Goal: Ask a question: Seek information or help from site administrators or community

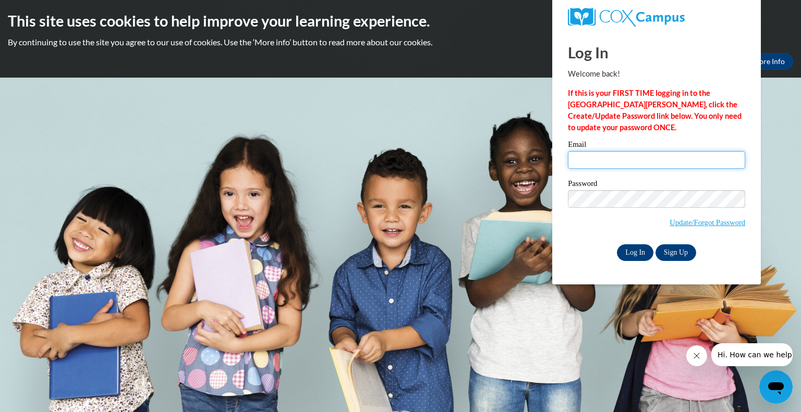
type input "[EMAIL_ADDRESS][DOMAIN_NAME]"
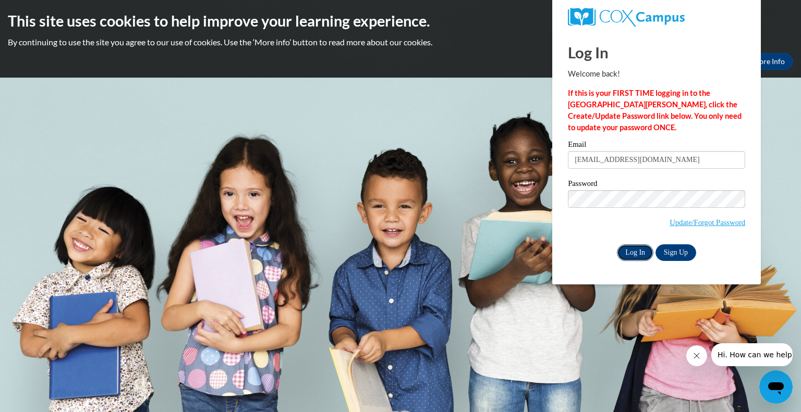
click at [635, 250] on input "Log In" at bounding box center [635, 253] width 36 height 17
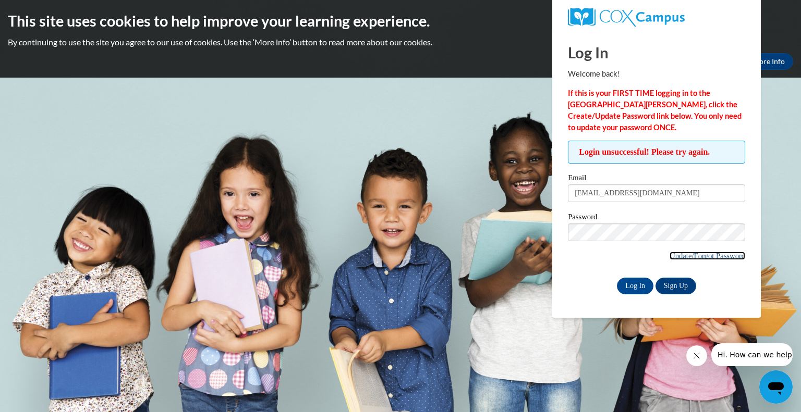
click at [684, 256] on link "Update/Forgot Password" at bounding box center [707, 256] width 76 height 8
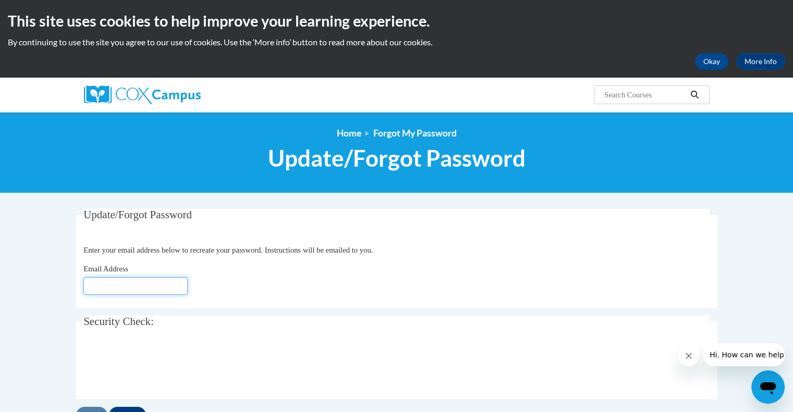
click at [147, 291] on input "Email Address" at bounding box center [135, 286] width 104 height 18
type input "[EMAIL_ADDRESS][DOMAIN_NAME]"
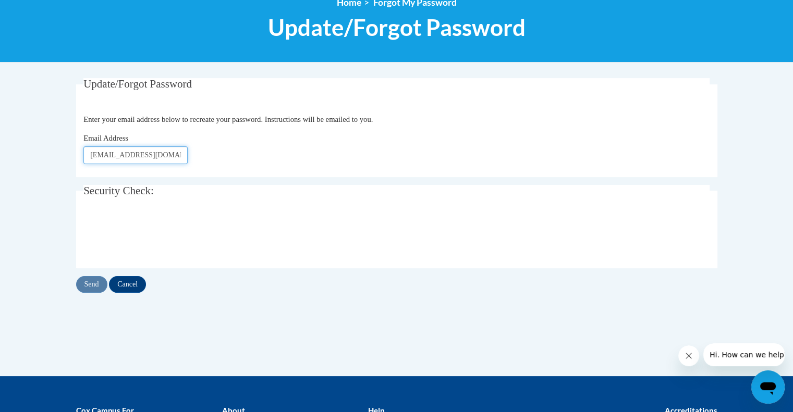
scroll to position [136, 0]
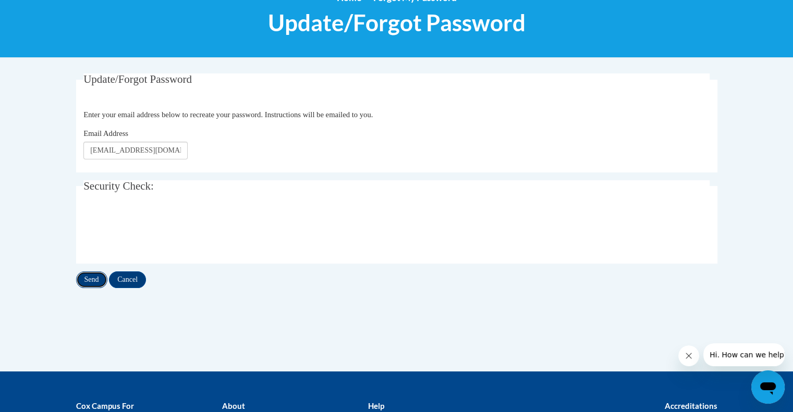
click at [90, 283] on input "Send" at bounding box center [91, 280] width 31 height 17
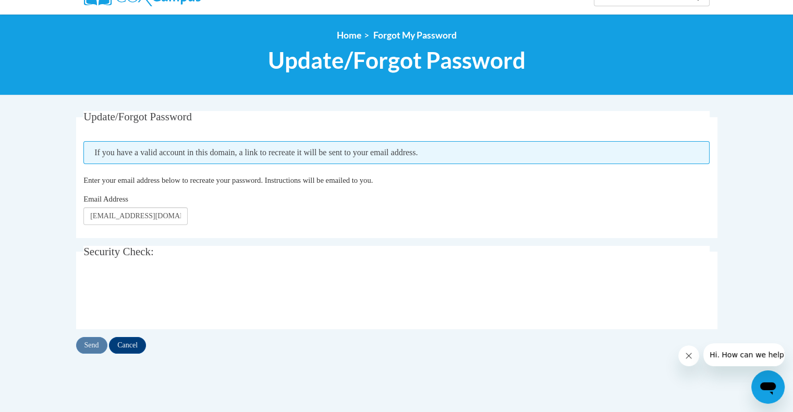
scroll to position [101, 0]
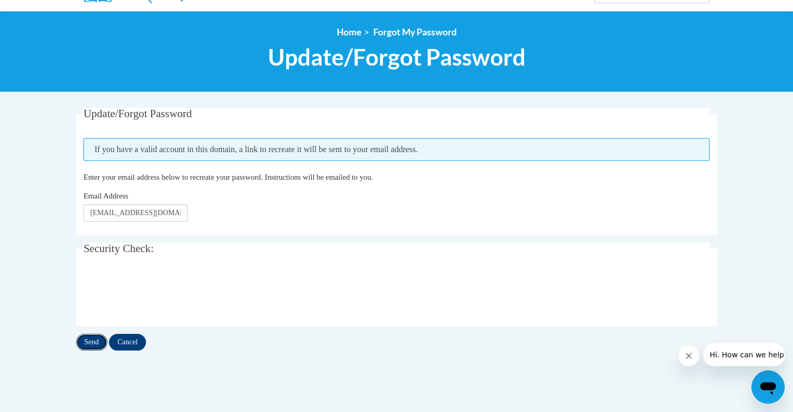
click at [92, 344] on input "Send" at bounding box center [91, 342] width 31 height 17
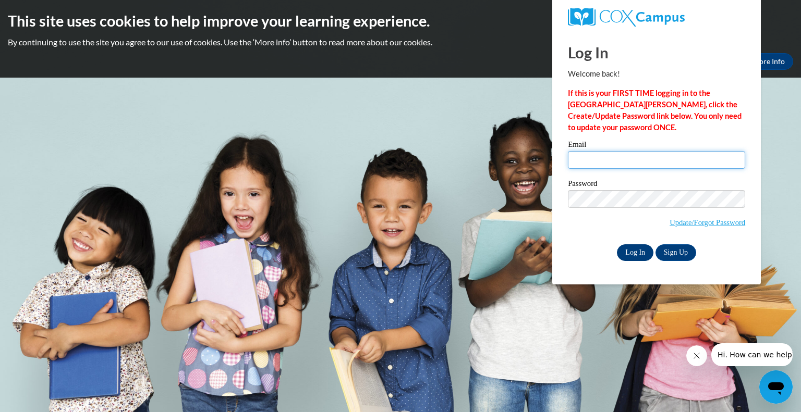
type input "[EMAIL_ADDRESS][DOMAIN_NAME]"
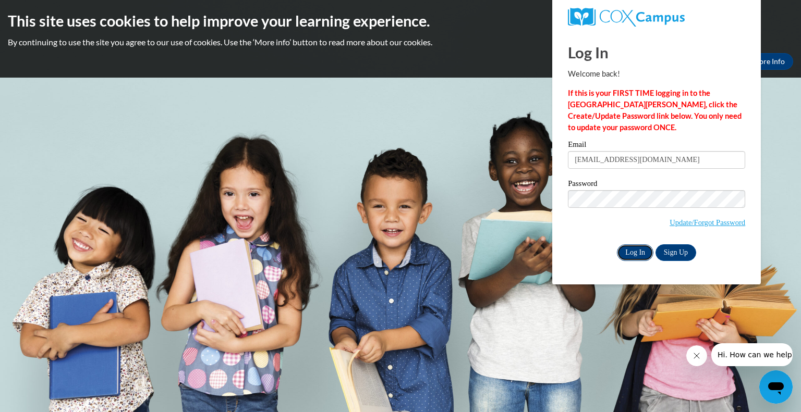
click at [628, 253] on input "Log In" at bounding box center [635, 253] width 36 height 17
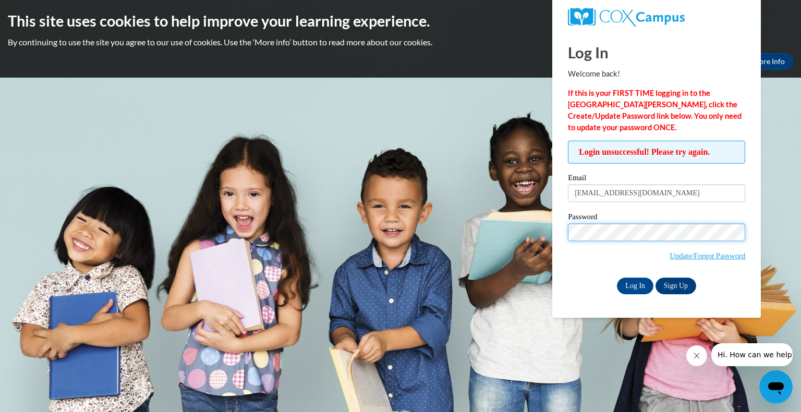
click at [546, 225] on body "This site uses cookies to help improve your learning experience. By continuing …" at bounding box center [400, 206] width 801 height 412
click at [750, 274] on div "Login unsuccessful! Please try again. Please enter your email! Please enter you…" at bounding box center [656, 217] width 193 height 153
click at [637, 285] on input "Log In" at bounding box center [635, 286] width 36 height 17
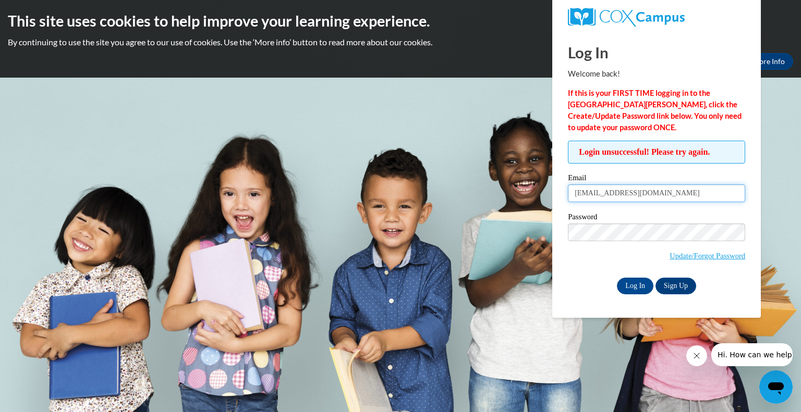
click at [572, 194] on input "[EMAIL_ADDRESS][DOMAIN_NAME]" at bounding box center [656, 194] width 177 height 18
click at [652, 193] on input "[EMAIL_ADDRESS][DOMAIN_NAME]" at bounding box center [656, 194] width 177 height 18
click at [723, 191] on input "[EMAIL_ADDRESS][DOMAIN_NAME]" at bounding box center [656, 194] width 177 height 18
click at [790, 216] on body "This site uses cookies to help improve your learning experience. By continuing …" at bounding box center [400, 206] width 801 height 412
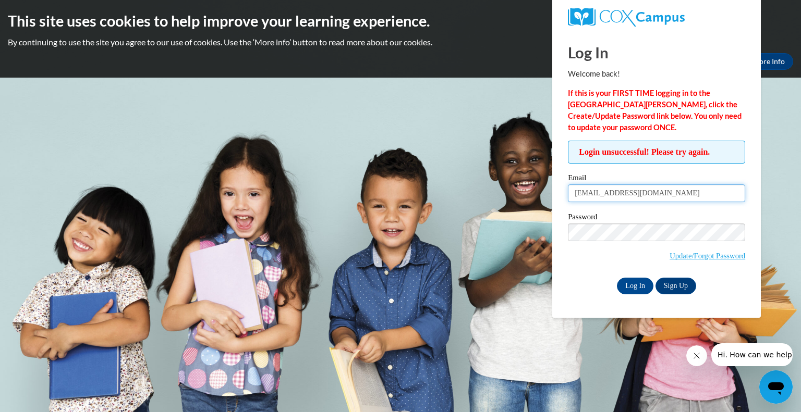
click at [576, 198] on input "[EMAIL_ADDRESS][DOMAIN_NAME]" at bounding box center [656, 194] width 177 height 18
click at [746, 284] on div "Login unsuccessful! Please try again. Please enter your email! Please enter you…" at bounding box center [656, 217] width 193 height 153
click at [632, 293] on input "Log In" at bounding box center [635, 286] width 36 height 17
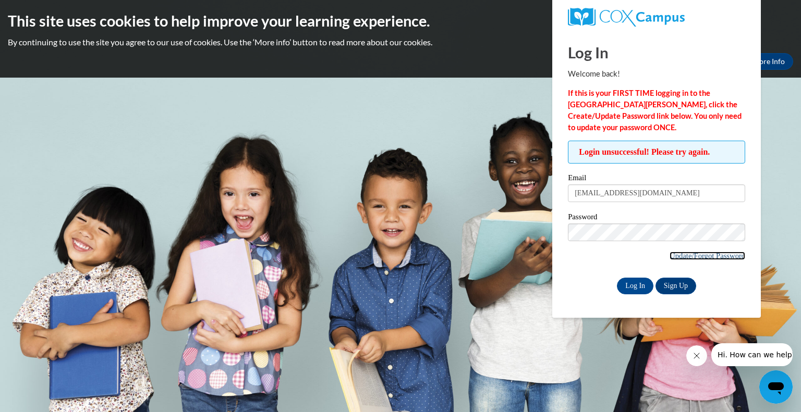
click at [675, 256] on link "Update/Forgot Password" at bounding box center [707, 256] width 76 height 8
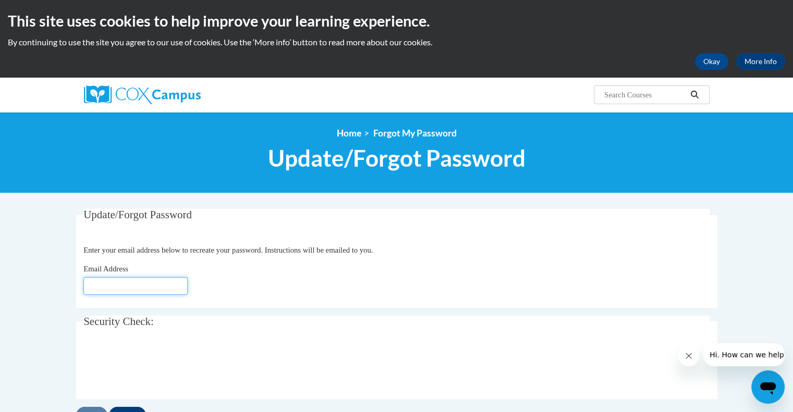
click at [159, 289] on input "Email Address" at bounding box center [135, 286] width 104 height 18
type input "[EMAIL_ADDRESS][DOMAIN_NAME]"
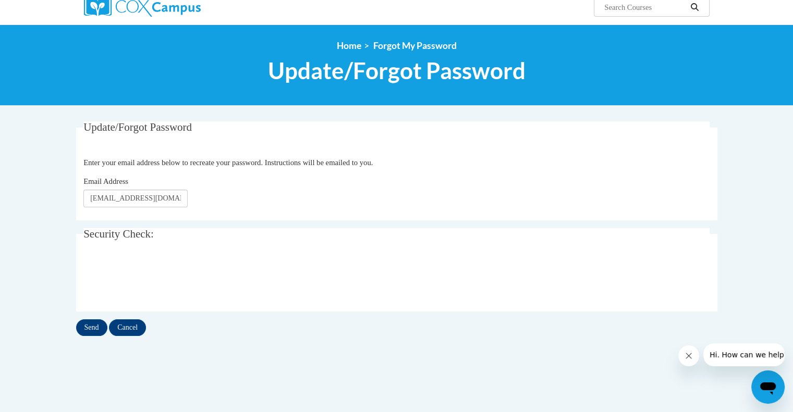
scroll to position [88, 0]
click at [85, 329] on input "Send" at bounding box center [91, 328] width 31 height 17
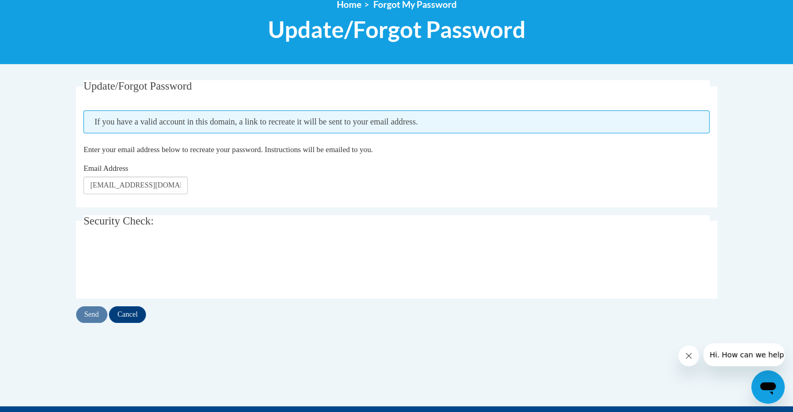
scroll to position [129, 0]
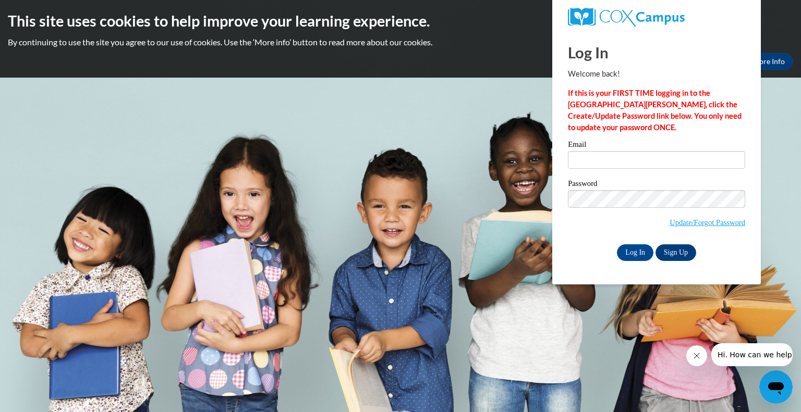
type input "[EMAIL_ADDRESS][DOMAIN_NAME]"
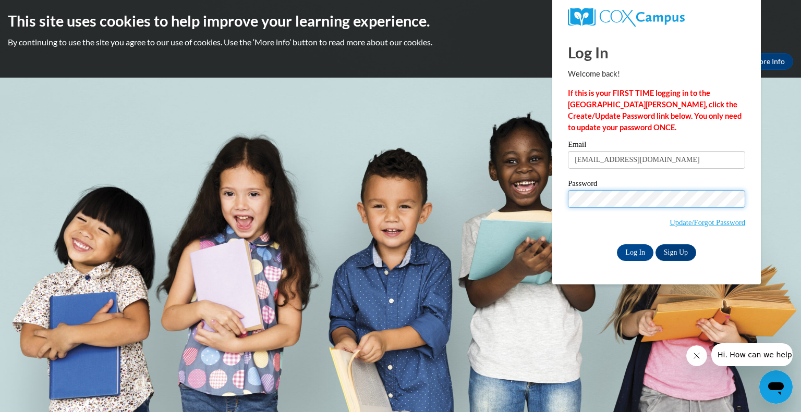
click at [560, 193] on div "Please enter your email! Please enter your password! Email [EMAIL_ADDRESS][DOMA…" at bounding box center [656, 201] width 193 height 120
click at [753, 231] on div "Please enter your email! Please enter your password! Email [EMAIL_ADDRESS][DOMA…" at bounding box center [656, 201] width 193 height 120
click at [636, 256] on input "Log In" at bounding box center [635, 253] width 36 height 17
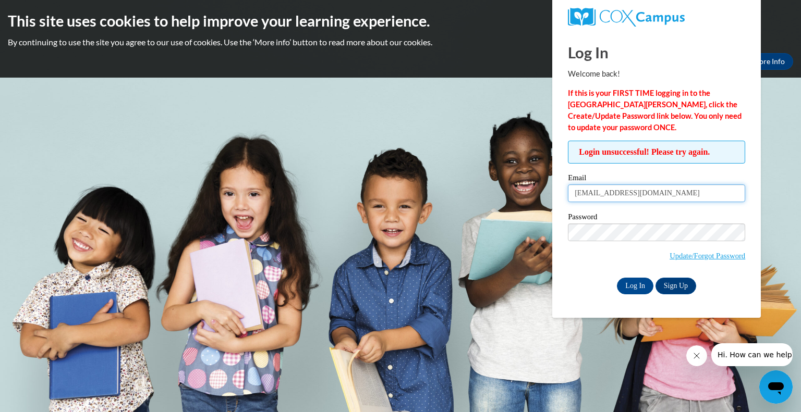
click at [661, 196] on input "[EMAIL_ADDRESS][DOMAIN_NAME]" at bounding box center [656, 194] width 177 height 18
click at [798, 224] on body "This site uses cookies to help improve your learning experience. By continuing …" at bounding box center [400, 206] width 801 height 412
click at [750, 359] on span "Hi. How can we help?" at bounding box center [756, 355] width 78 height 8
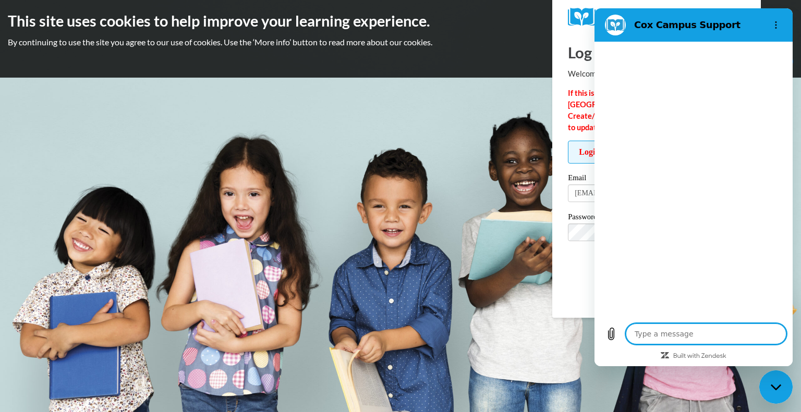
type textarea "x"
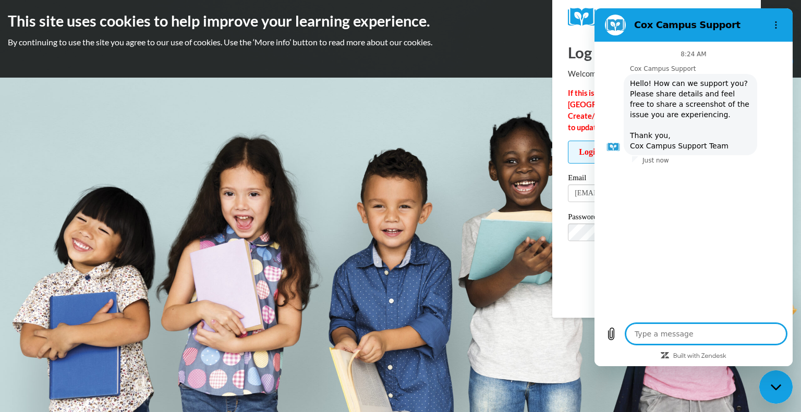
click at [721, 331] on textarea at bounding box center [706, 334] width 161 height 21
type textarea "I"
type textarea "x"
type textarea "I'"
type textarea "x"
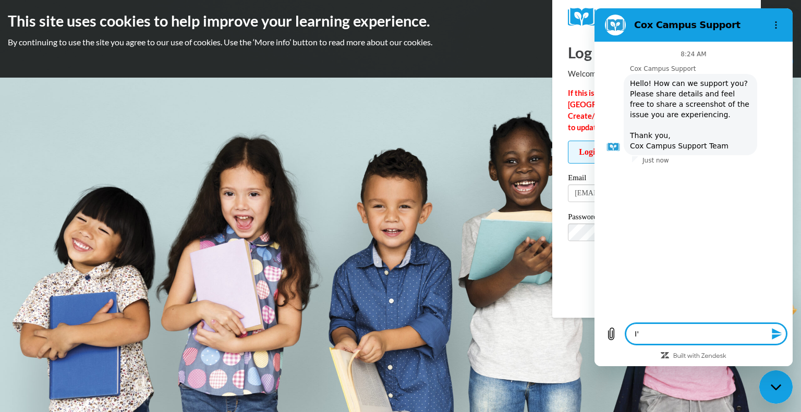
type textarea "I'v"
type textarea "x"
type textarea "I've"
type textarea "x"
type textarea "I've"
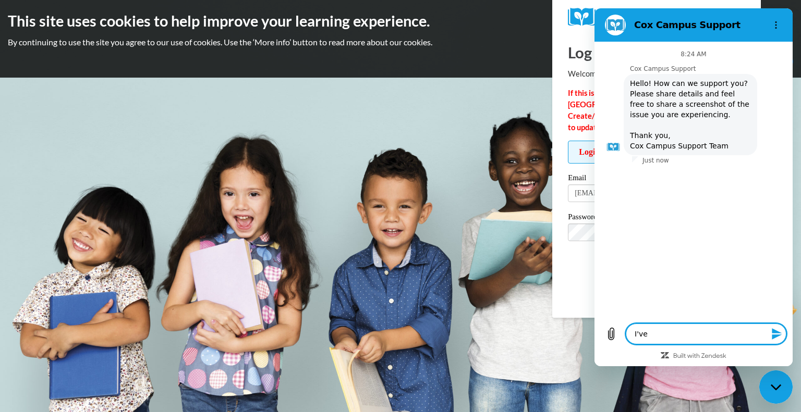
type textarea "x"
type textarea "I've t"
type textarea "x"
type textarea "I've tr"
type textarea "x"
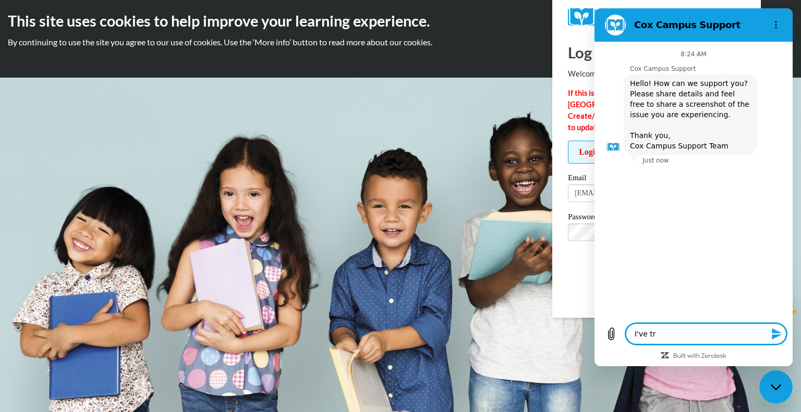
type textarea "I've tri"
type textarea "x"
type textarea "I've trie"
type textarea "x"
type textarea "I've tried"
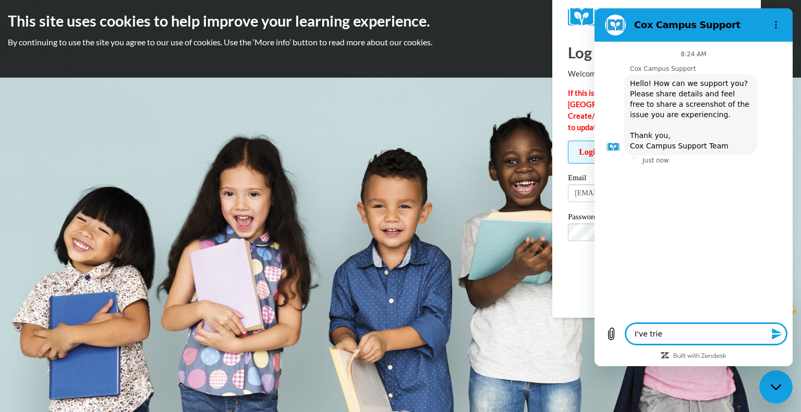
type textarea "x"
type textarea "I've tried"
type textarea "x"
type textarea "I've tried c"
type textarea "x"
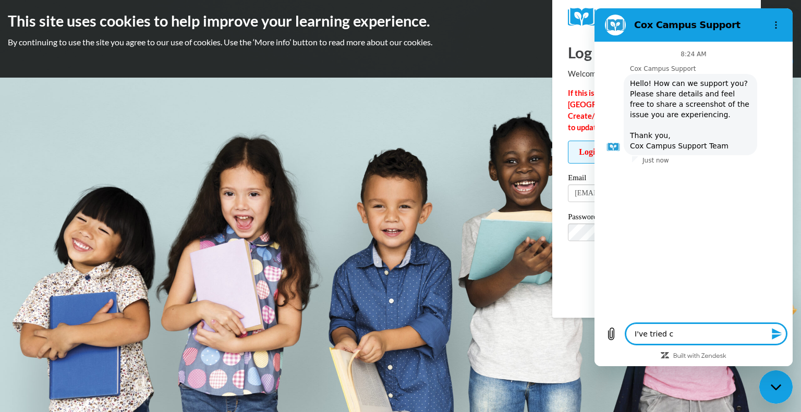
type textarea "I've tried ch"
type textarea "x"
type textarea "I've tried cha"
type textarea "x"
type textarea "I've tried chan"
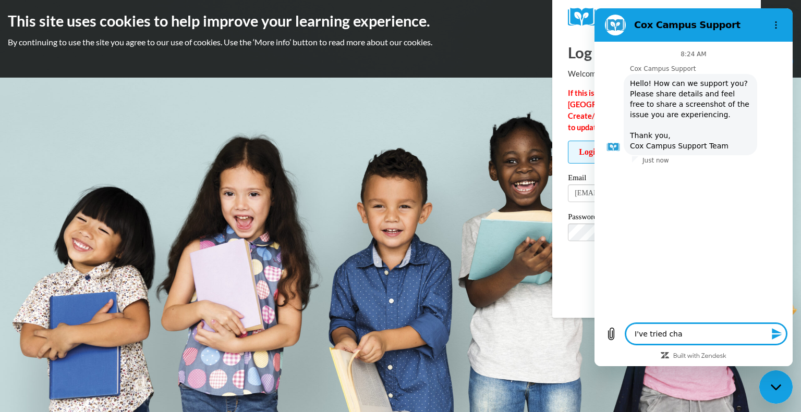
type textarea "x"
type textarea "I've tried chang"
type textarea "x"
type textarea "I've tried changi"
type textarea "x"
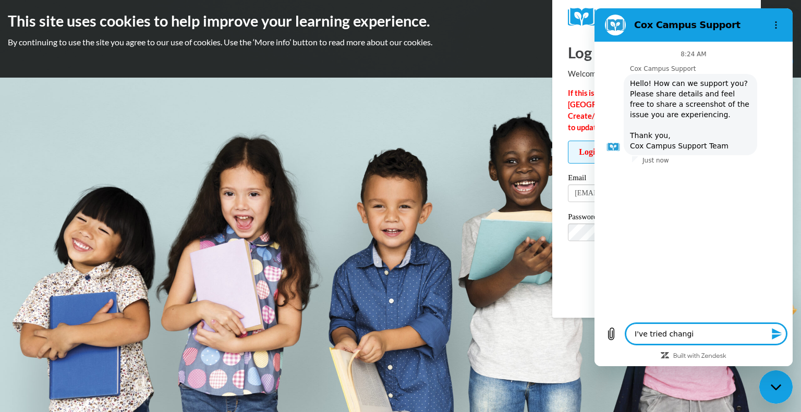
type textarea "I've tried changin"
type textarea "x"
type textarea "I've tried changing"
type textarea "x"
type textarea "I've tried changing"
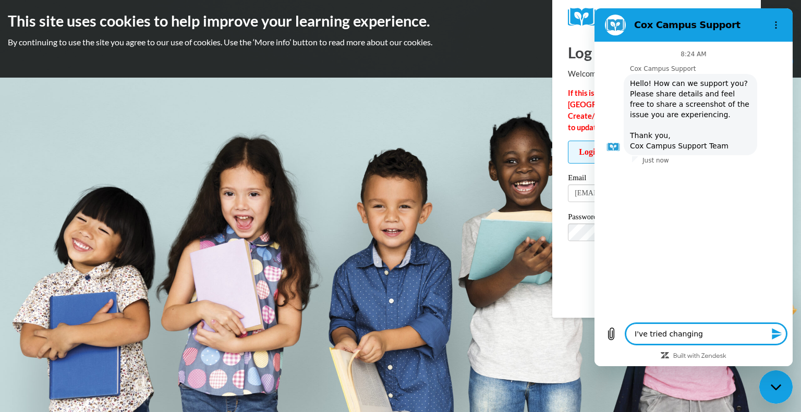
type textarea "x"
type textarea "I've tried changing m"
type textarea "x"
type textarea "I've tried changing my"
type textarea "x"
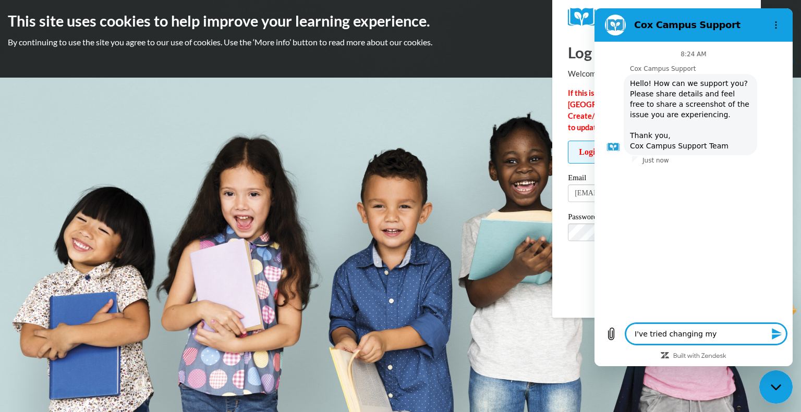
type textarea "I've tried changing my"
type textarea "x"
type textarea "I've tried changing my p"
type textarea "x"
type textarea "I've tried changing my pa"
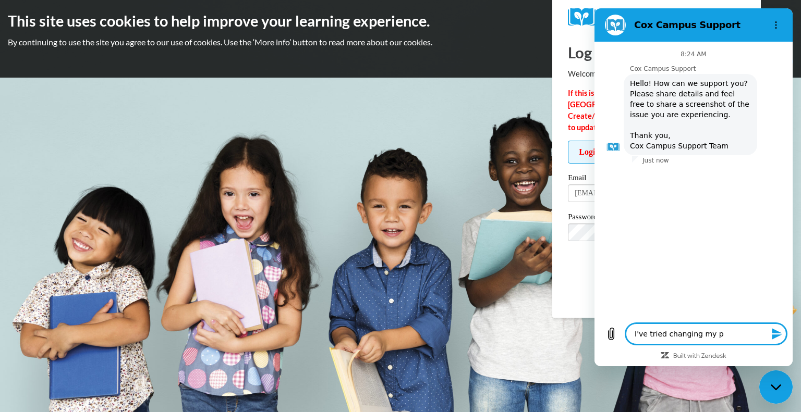
type textarea "x"
type textarea "I've tried changing my pas"
type textarea "x"
type textarea "I've tried changing my pass"
type textarea "x"
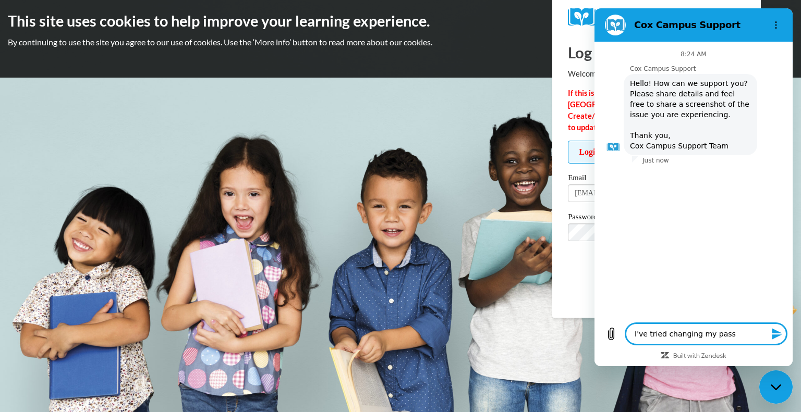
type textarea "I've tried changing my passw"
type textarea "x"
type textarea "I've tried changing my passwo"
type textarea "x"
type textarea "I've tried changing my passwor"
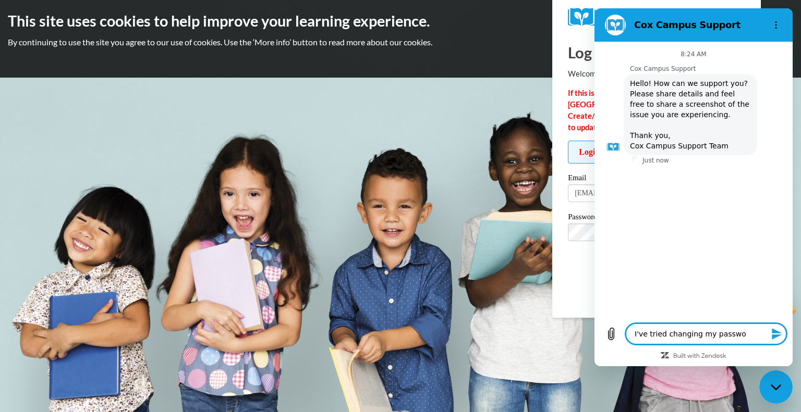
type textarea "x"
type textarea "I've tried changing my password"
type textarea "x"
type textarea "I've tried changing my password"
type textarea "x"
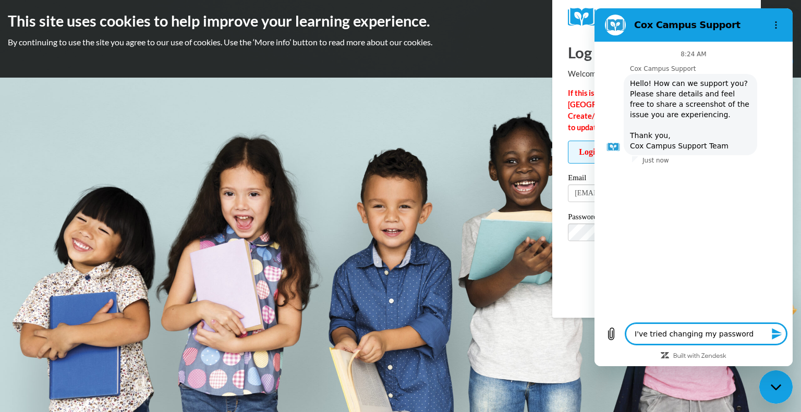
type textarea "I've tried changing my password t"
type textarea "x"
type textarea "I've tried changing my password tw"
type textarea "x"
type textarea "I've tried changing my password twi"
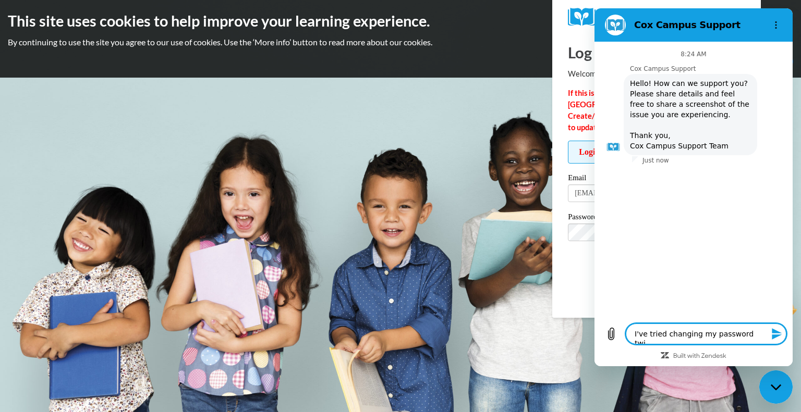
type textarea "x"
type textarea "I've tried changing my password twic"
type textarea "x"
type textarea "I've tried changing my password twice"
type textarea "x"
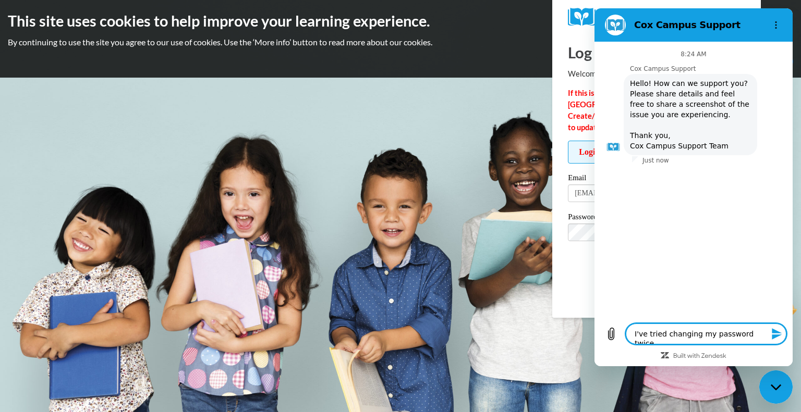
type textarea "I've tried changing my password twice"
type textarea "x"
type textarea "I've tried changing my password twice b"
type textarea "x"
type textarea "I've tried changing my password twice bu"
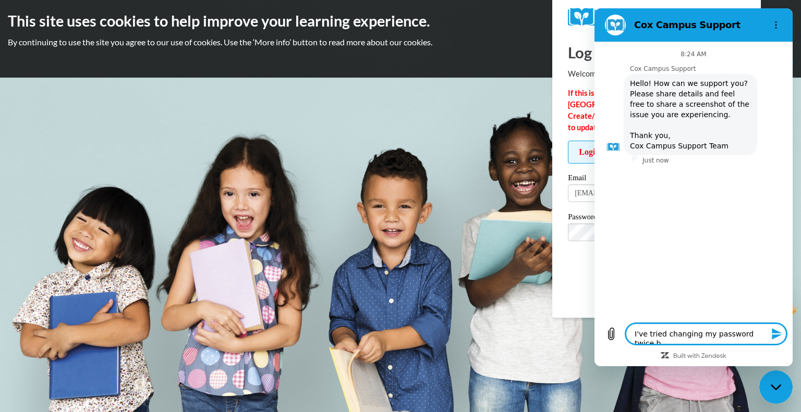
type textarea "x"
type textarea "I've tried changing my password twice but"
type textarea "x"
type textarea "I've tried changing my password twice but"
type textarea "x"
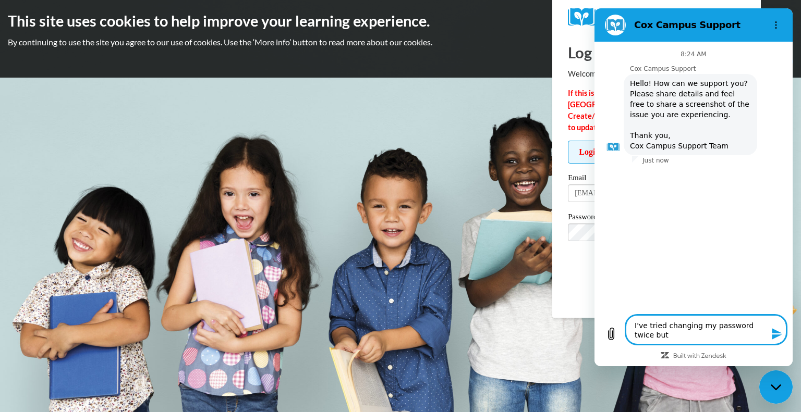
type textarea "I've tried changing my password twice but I"
type textarea "x"
type textarea "I've tried changing my password twice but I"
type textarea "x"
type textarea "I've tried changing my password twice but I s"
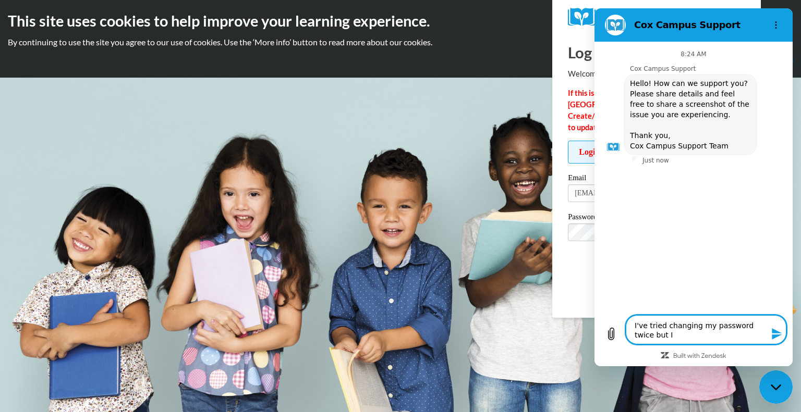
type textarea "x"
type textarea "I've tried changing my password twice but I st"
type textarea "x"
type textarea "I've tried changing my password twice but I sti"
type textarea "x"
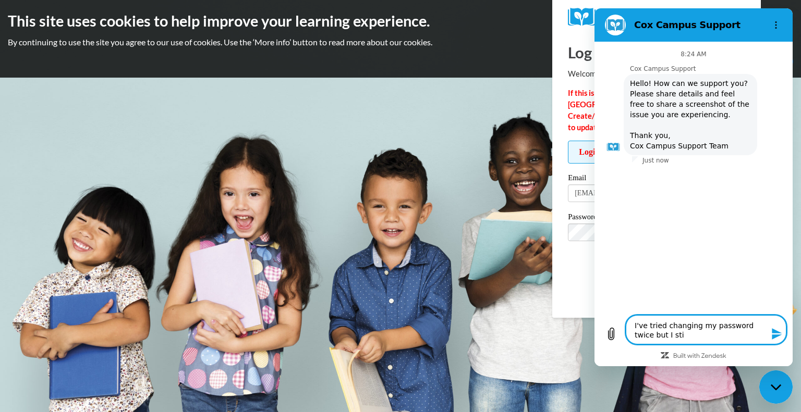
type textarea "I've tried changing my password twice but I stil"
type textarea "x"
type textarea "I've tried changing my password twice but I still"
type textarea "x"
type textarea "I've tried changing my password twice but I still"
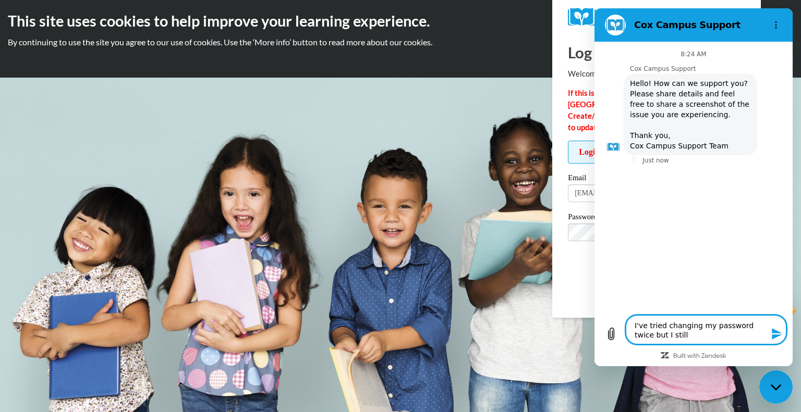
type textarea "x"
type textarea "I've tried changing my password twice but I still c"
type textarea "x"
type textarea "I've tried changing my password twice but I still ca"
type textarea "x"
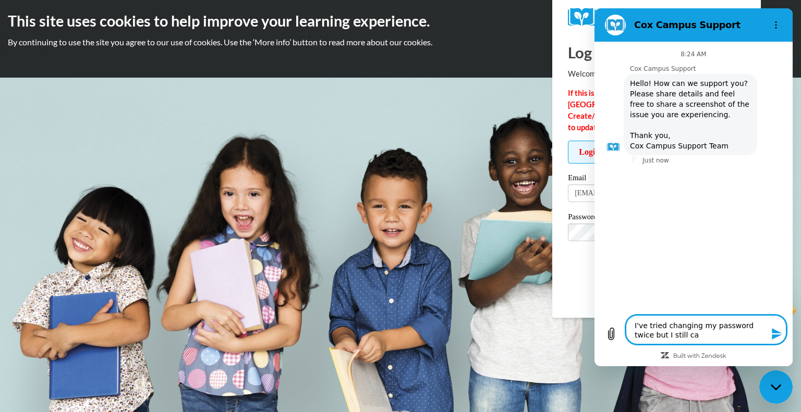
type textarea "I've tried changing my password twice but I still can"
type textarea "x"
type textarea "I've tried changing my password twice but I still can'"
type textarea "x"
type textarea "I've tried changing my password twice but I still can't"
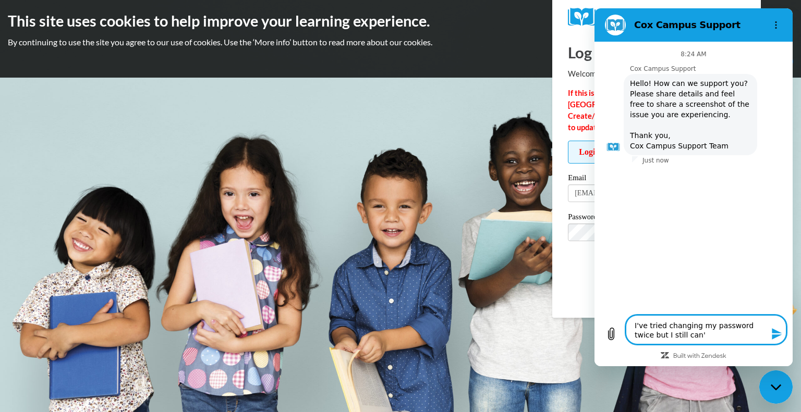
type textarea "x"
type textarea "I've tried changing my password twice but I still can't"
type textarea "x"
type textarea "I've tried changing my password twice but I still can't l"
type textarea "x"
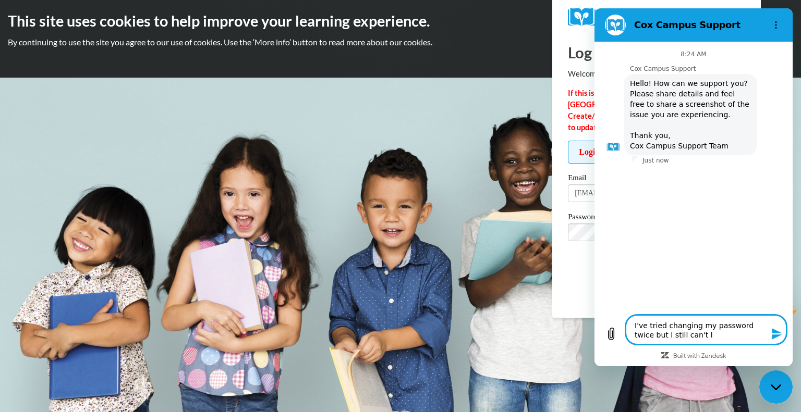
type textarea "I've tried changing my password twice but I still can't lo"
type textarea "x"
type textarea "I've tried changing my password twice but I still can't log"
type textarea "x"
type textarea "I've tried changing my password twice but I still can't log"
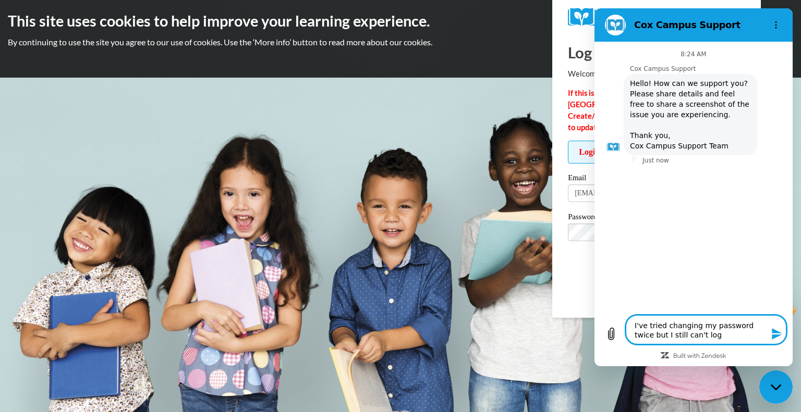
type textarea "x"
type textarea "I've tried changing my password twice but I still can't log i"
type textarea "x"
type textarea "I've tried changing my password twice but I still can't log in"
type textarea "x"
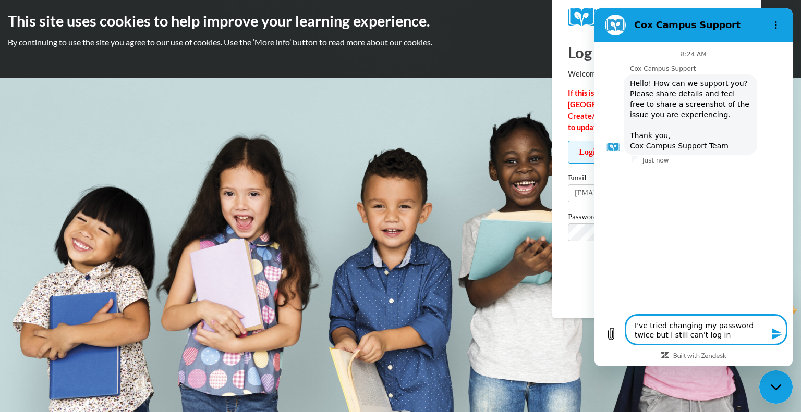
type textarea "I've tried changing my password twice but I still can't log in."
type textarea "x"
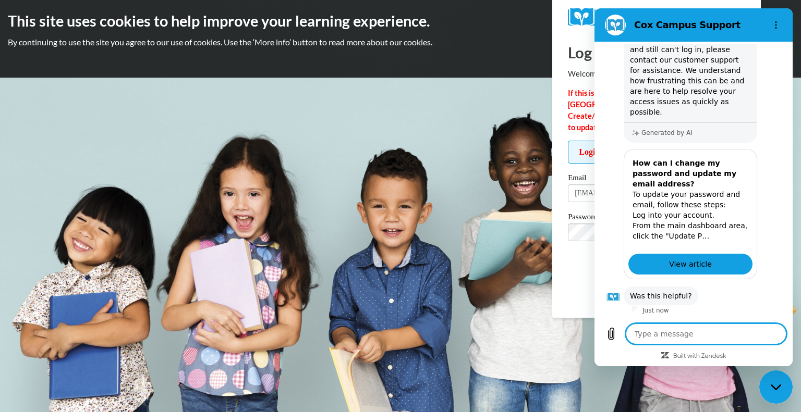
scroll to position [202, 0]
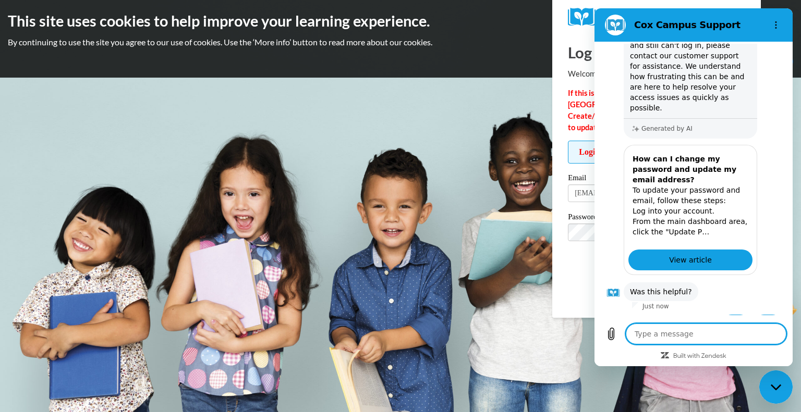
click at [526, 228] on body "This site uses cookies to help improve your learning experience. By continuing …" at bounding box center [400, 206] width 801 height 412
click at [778, 30] on button "Options menu" at bounding box center [775, 25] width 21 height 21
click at [518, 342] on body "This site uses cookies to help improve your learning experience. By continuing …" at bounding box center [400, 206] width 801 height 412
click at [761, 315] on button "No" at bounding box center [768, 325] width 28 height 20
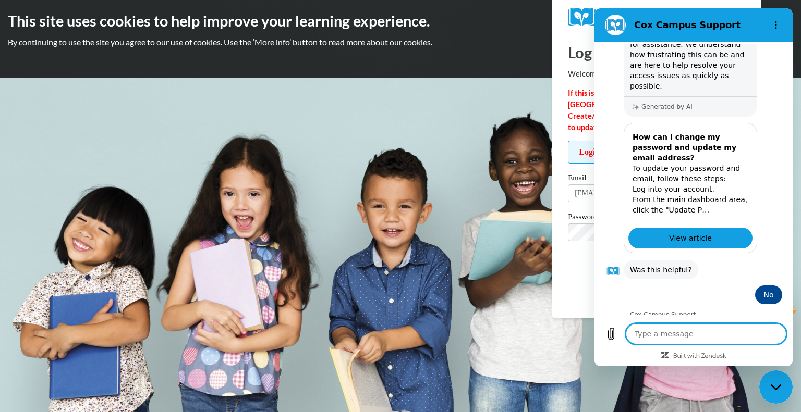
scroll to position [223, 0]
type textarea "x"
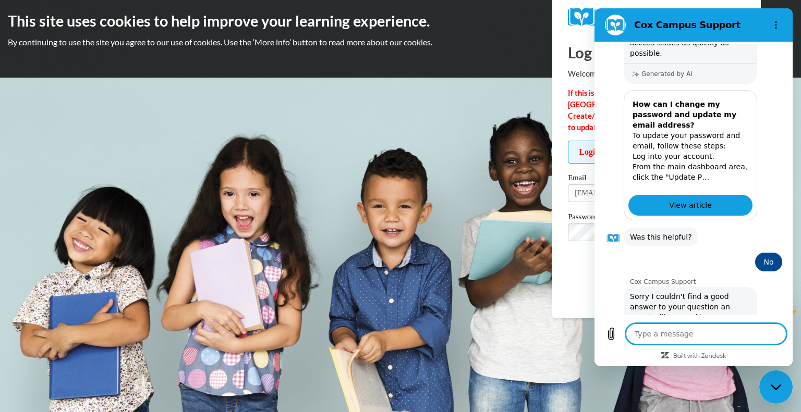
scroll to position [282, 0]
